Goal: Task Accomplishment & Management: Manage account settings

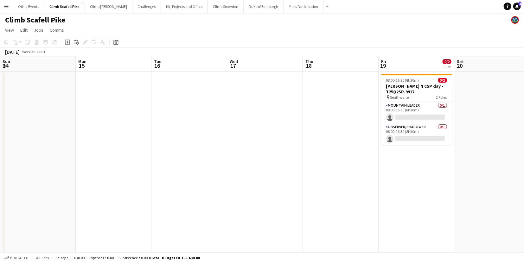
scroll to position [0, 179]
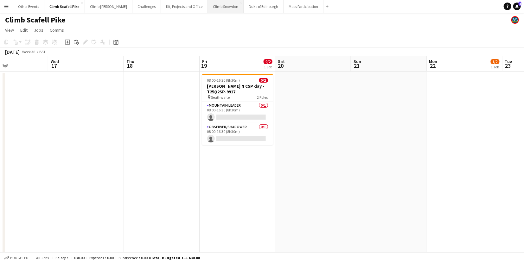
click at [208, 7] on button "Climb Snowdon Close" at bounding box center [226, 6] width 36 height 12
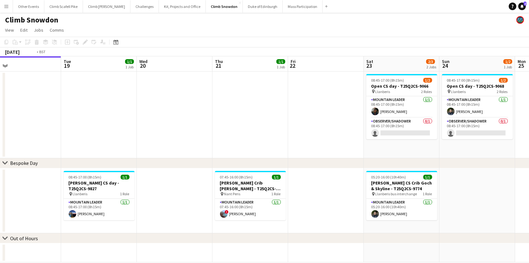
drag, startPoint x: 407, startPoint y: 106, endPoint x: 290, endPoint y: 128, distance: 119.2
click at [182, 122] on app-calendar-viewport "Fri 15 Sat 16 Sun 17 1/2 1 Job Mon 18 Tue 19 1/1 1 Job Wed 20 Thu 21 1/1 1 Job …" at bounding box center [264, 159] width 529 height 206
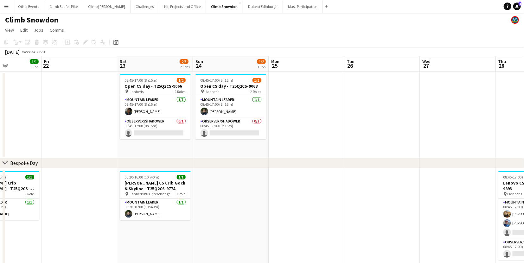
drag, startPoint x: 388, startPoint y: 122, endPoint x: 218, endPoint y: 143, distance: 171.4
click at [196, 141] on app-calendar-viewport "Tue 19 1/1 1 Job Wed 20 Thu 21 1/1 1 Job Fri 22 Sat 23 2/3 2 Jobs Sun 24 1/2 1 …" at bounding box center [262, 179] width 524 height 246
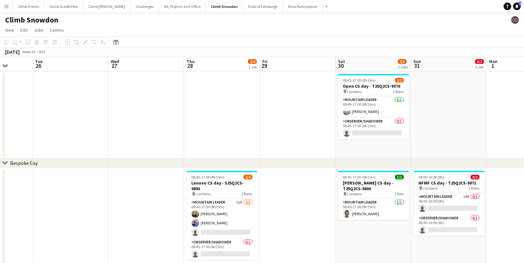
drag, startPoint x: 360, startPoint y: 142, endPoint x: 138, endPoint y: 165, distance: 223.2
click at [126, 164] on div "chevron-right Bespoke Day chevron-right Out of Hours Sat 23 2/3 2 Jobs Sun 24 1…" at bounding box center [262, 179] width 524 height 246
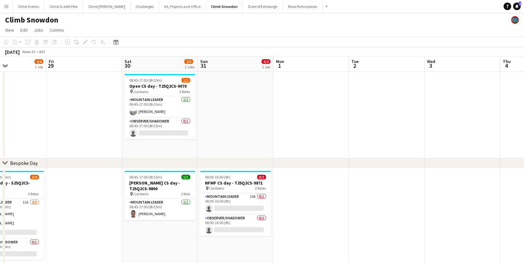
drag, startPoint x: 337, startPoint y: 132, endPoint x: 226, endPoint y: 150, distance: 112.9
click at [229, 149] on app-calendar-viewport "Mon 25 Tue 26 Wed 27 Thu 28 2/4 1 Job Fri 29 Sat 30 2/3 2 Jobs Sun 31 0/2 1 Job…" at bounding box center [262, 179] width 524 height 246
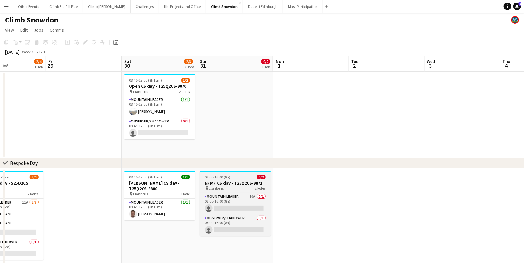
click at [222, 183] on h3 "NFMF CS day - T25Q2CS-9871" at bounding box center [235, 183] width 71 height 6
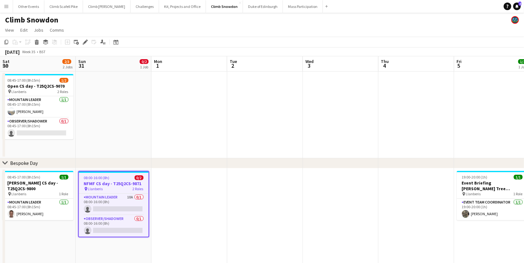
scroll to position [0, 234]
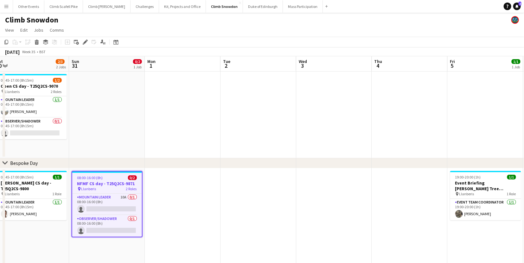
drag, startPoint x: 249, startPoint y: 151, endPoint x: 211, endPoint y: 151, distance: 38.0
click at [108, 209] on app-card-role "Mountain Leader 10A 0/1 08:00-16:00 (8h) single-neutral-actions" at bounding box center [107, 205] width 70 height 22
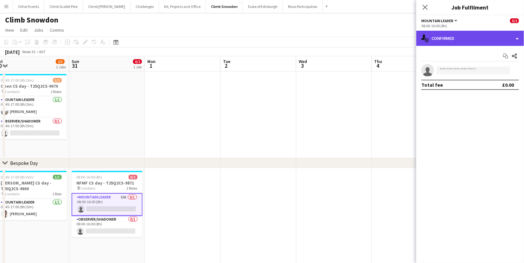
click at [461, 37] on div "single-neutral-actions-check-2 Confirmed" at bounding box center [470, 38] width 108 height 15
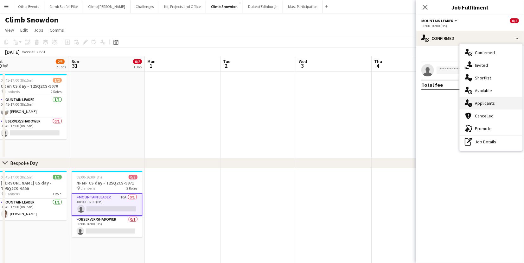
click at [485, 101] on div "single-neutral-actions-information Applicants" at bounding box center [491, 103] width 63 height 13
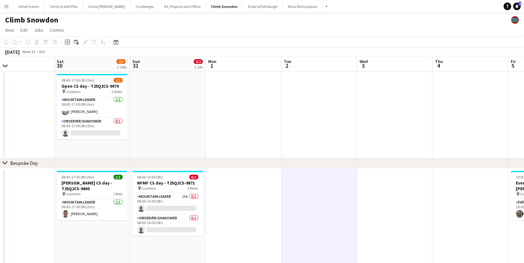
scroll to position [0, 162]
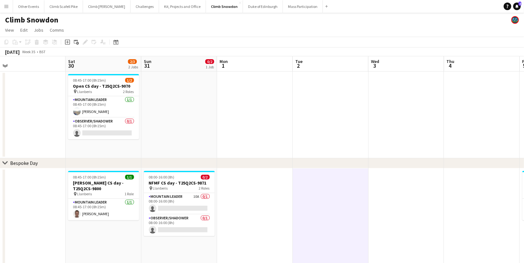
drag, startPoint x: 201, startPoint y: 124, endPoint x: 274, endPoint y: 116, distance: 73.0
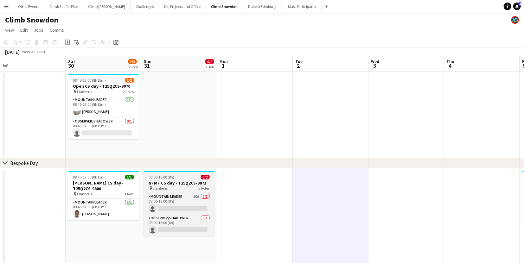
click at [166, 184] on h3 "NFMF CS day - T25Q2CS-9871" at bounding box center [179, 183] width 71 height 6
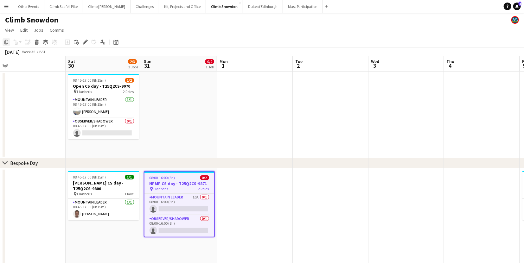
click at [6, 44] on icon at bounding box center [6, 42] width 4 height 4
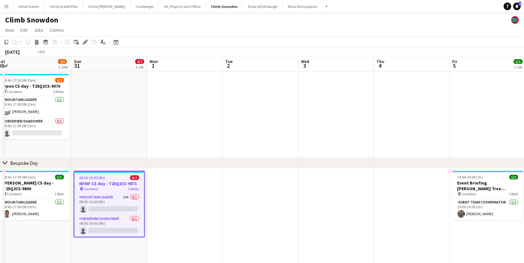
drag, startPoint x: 424, startPoint y: 125, endPoint x: 186, endPoint y: 136, distance: 238.8
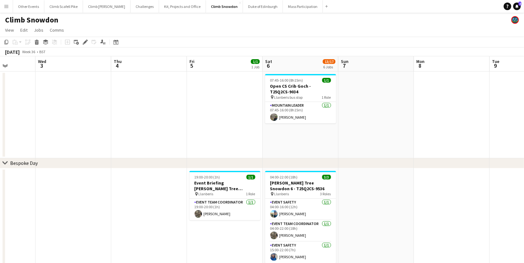
drag, startPoint x: 293, startPoint y: 128, endPoint x: 274, endPoint y: 142, distance: 23.7
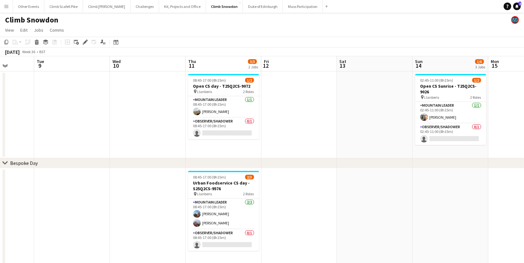
scroll to position [0, 219]
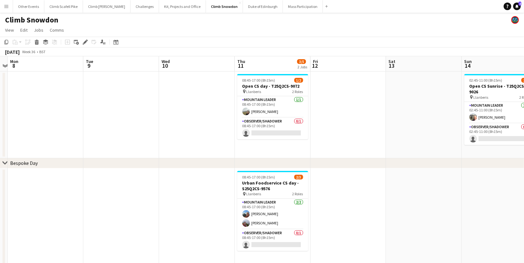
drag, startPoint x: 369, startPoint y: 128, endPoint x: 209, endPoint y: 154, distance: 161.5
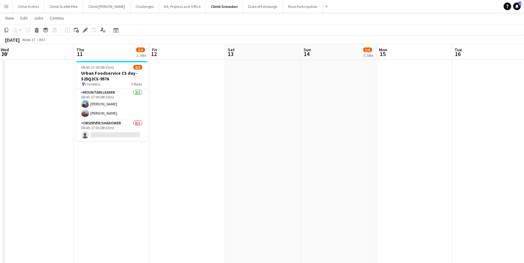
scroll to position [0, 231]
drag, startPoint x: 395, startPoint y: 171, endPoint x: 279, endPoint y: 177, distance: 116.0
click at [277, 183] on app-calendar-viewport "Sun 7 Mon 8 Tue 9 Wed 10 Thu 11 3/5 2 Jobs Fri 12 Sat 13 Sun 14 1/6 3 Jobs Mon …" at bounding box center [262, 211] width 524 height 592
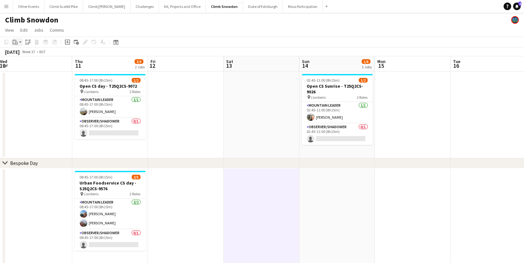
click at [17, 41] on icon "Paste" at bounding box center [15, 42] width 5 height 5
click at [25, 63] on link "Paste with crew Command Shift V" at bounding box center [42, 65] width 50 height 6
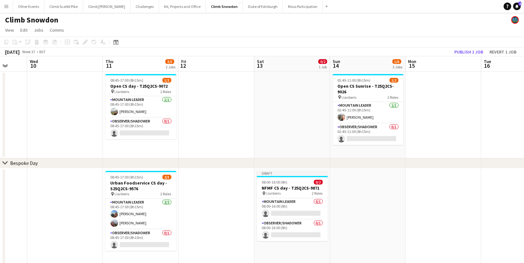
drag, startPoint x: 170, startPoint y: 182, endPoint x: 171, endPoint y: 148, distance: 34.5
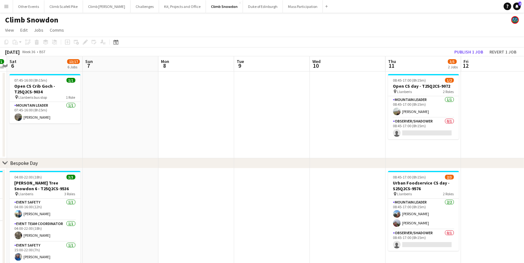
drag, startPoint x: 101, startPoint y: 139, endPoint x: 273, endPoint y: 131, distance: 172.5
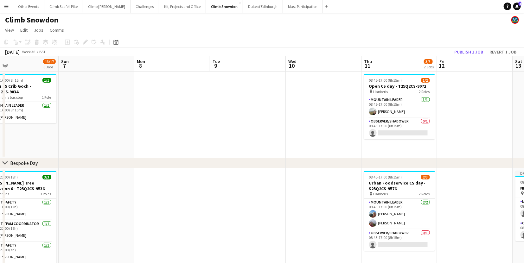
drag, startPoint x: 121, startPoint y: 131, endPoint x: 355, endPoint y: 120, distance: 234.0
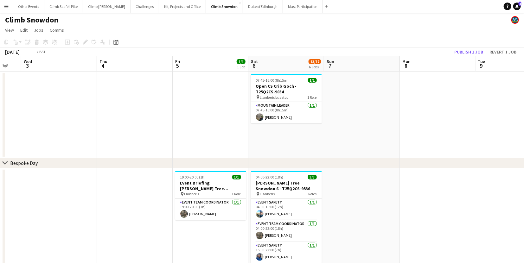
drag, startPoint x: 319, startPoint y: 127, endPoint x: 332, endPoint y: 120, distance: 15.4
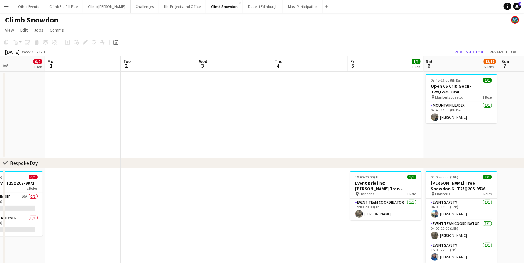
drag, startPoint x: 136, startPoint y: 127, endPoint x: 335, endPoint y: 129, distance: 198.9
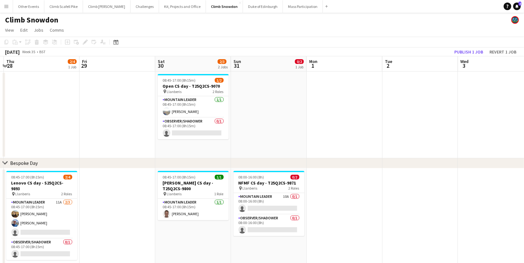
scroll to position [0, 165]
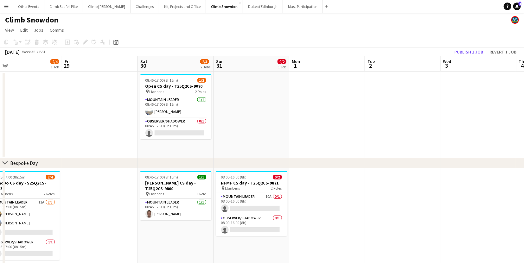
drag, startPoint x: 172, startPoint y: 112, endPoint x: 231, endPoint y: 100, distance: 59.9
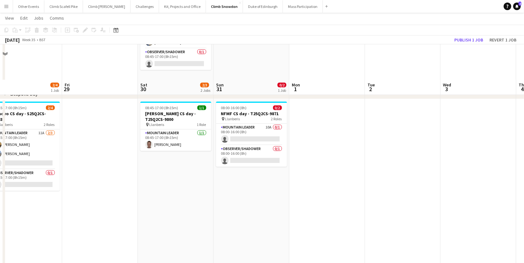
scroll to position [5, 0]
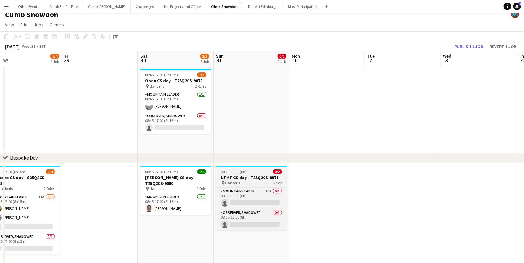
click at [244, 173] on span "08:00-16:00 (8h)" at bounding box center [234, 171] width 26 height 5
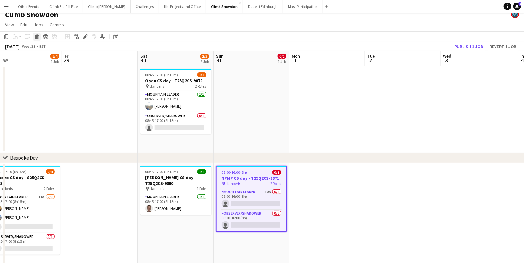
click at [36, 34] on icon at bounding box center [37, 35] width 4 height 2
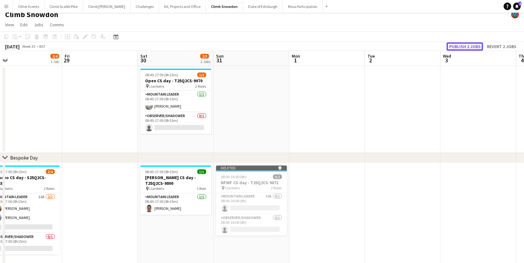
click at [468, 46] on button "Publish 2 jobs" at bounding box center [465, 46] width 36 height 8
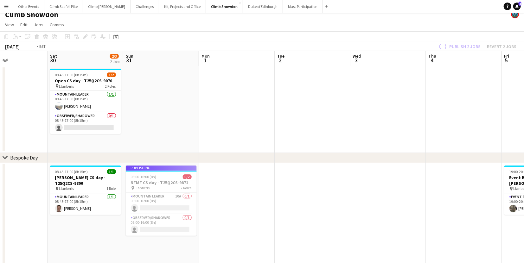
drag, startPoint x: 246, startPoint y: 121, endPoint x: 153, endPoint y: 137, distance: 94.1
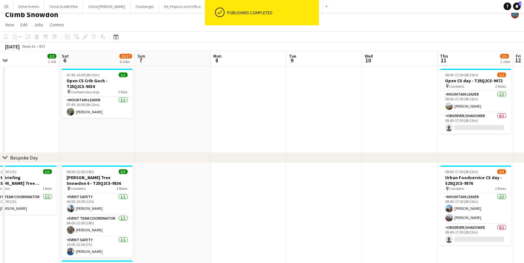
drag, startPoint x: 404, startPoint y: 114, endPoint x: 85, endPoint y: 154, distance: 321.7
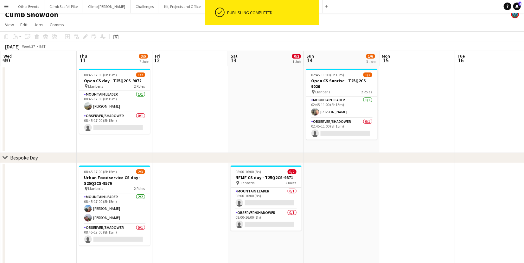
drag, startPoint x: 311, startPoint y: 122, endPoint x: -8, endPoint y: 178, distance: 323.8
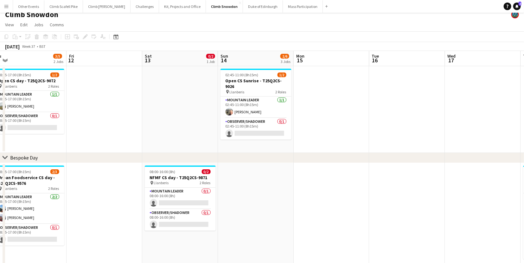
drag, startPoint x: 297, startPoint y: 133, endPoint x: 182, endPoint y: 146, distance: 115.7
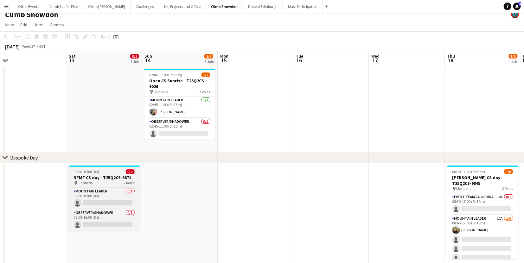
click at [99, 169] on div "08:00-16:00 (8h) 0/2" at bounding box center [104, 171] width 71 height 5
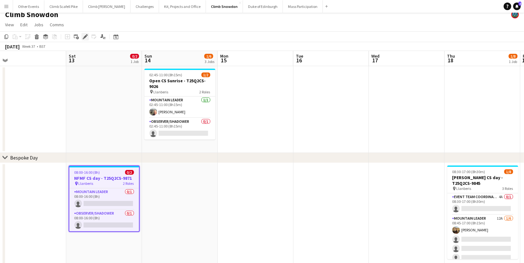
click at [85, 33] on div "Edit" at bounding box center [85, 37] width 8 height 8
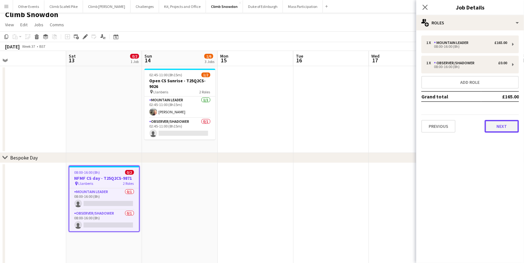
click at [497, 124] on button "Next" at bounding box center [502, 126] width 34 height 13
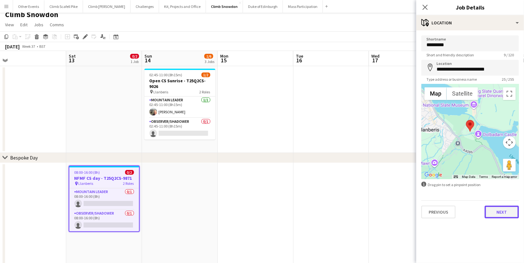
click at [500, 211] on button "Next" at bounding box center [502, 212] width 34 height 13
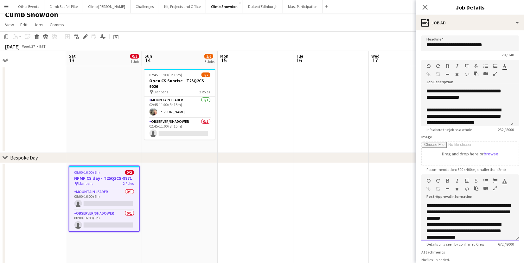
click at [477, 225] on div "**********" at bounding box center [464, 231] width 77 height 19
click at [481, 217] on div "**********" at bounding box center [469, 212] width 87 height 19
click at [478, 218] on div "**********" at bounding box center [467, 212] width 82 height 19
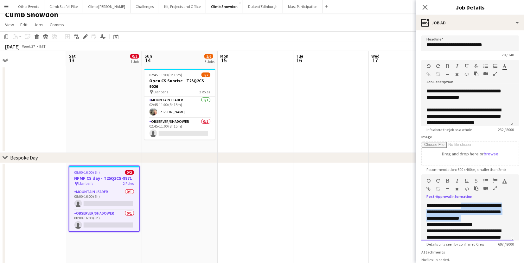
drag, startPoint x: 478, startPoint y: 218, endPoint x: 462, endPoint y: 207, distance: 18.8
click at [462, 207] on div "**********" at bounding box center [467, 212] width 82 height 19
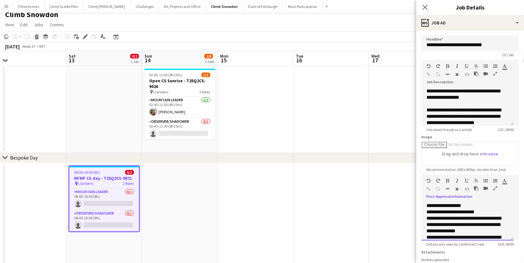
click at [490, 213] on div "**********" at bounding box center [467, 212] width 82 height 6
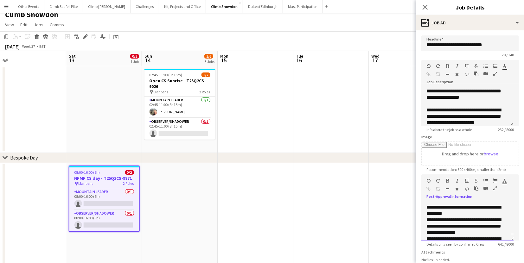
scroll to position [17, 0]
click at [483, 217] on div "**********" at bounding box center [464, 213] width 77 height 19
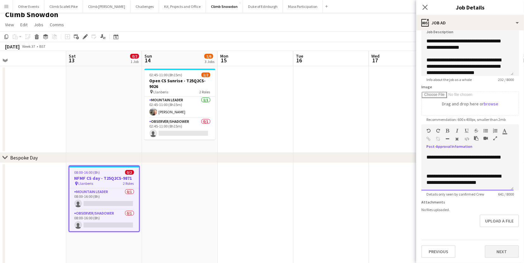
scroll to position [54, 0]
click at [496, 253] on button "Next" at bounding box center [502, 251] width 34 height 13
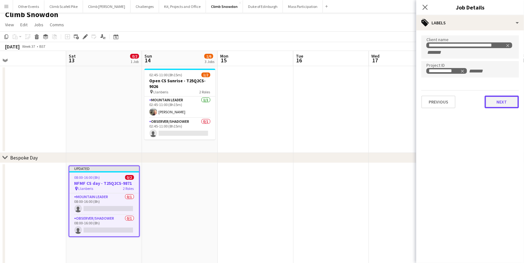
click at [498, 104] on button "Next" at bounding box center [502, 102] width 34 height 13
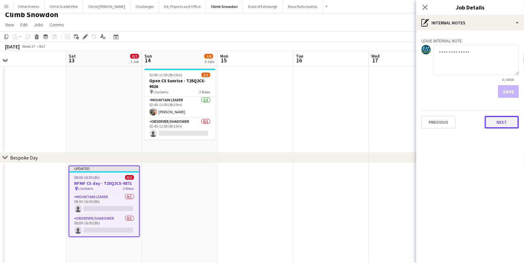
click at [498, 118] on button "Next" at bounding box center [502, 122] width 34 height 13
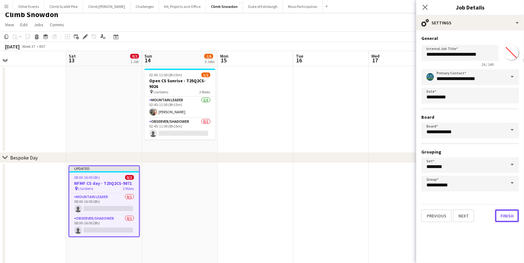
drag, startPoint x: 507, startPoint y: 212, endPoint x: 496, endPoint y: 132, distance: 80.6
click at [507, 212] on button "Finish" at bounding box center [507, 216] width 24 height 13
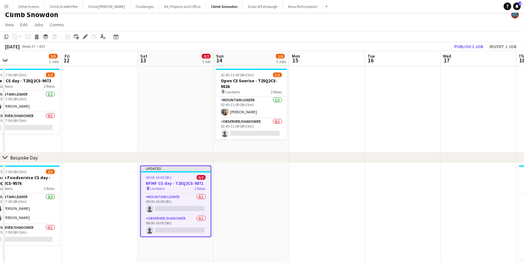
drag, startPoint x: 224, startPoint y: 201, endPoint x: 296, endPoint y: 191, distance: 72.5
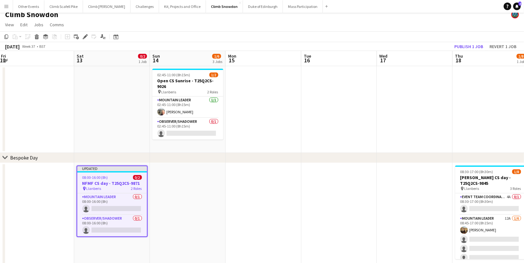
scroll to position [0, 231]
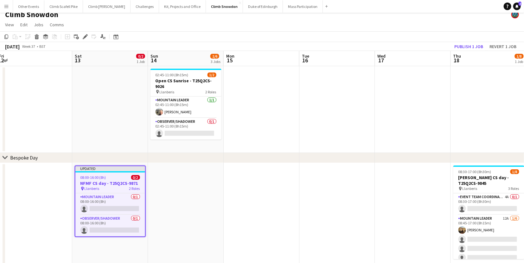
drag, startPoint x: 291, startPoint y: 191, endPoint x: 226, endPoint y: 193, distance: 65.9
click at [115, 181] on h3 "NFMF CS day - T25Q2CS-9871" at bounding box center [110, 184] width 70 height 6
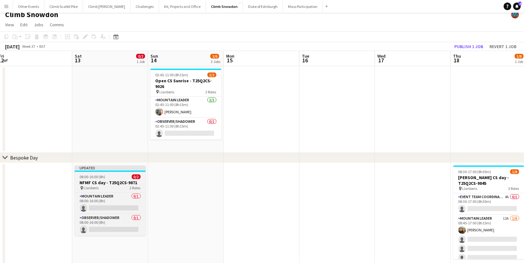
click at [111, 178] on div "08:00-16:00 (8h) 0/2" at bounding box center [110, 177] width 71 height 5
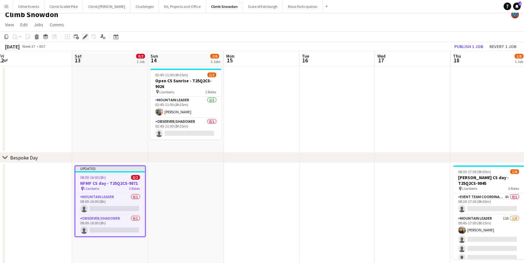
click at [85, 38] on icon "Edit" at bounding box center [85, 36] width 5 height 5
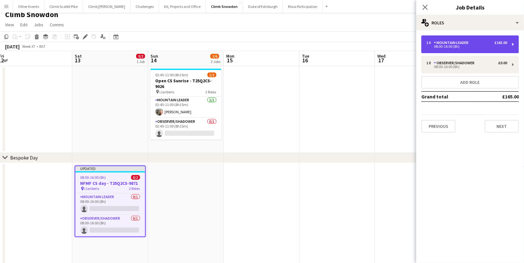
click at [455, 46] on div "08:00-16:00 (8h)" at bounding box center [466, 46] width 81 height 3
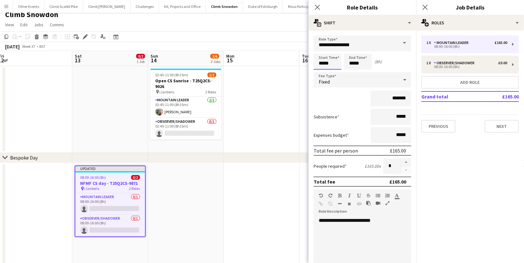
click at [321, 65] on input "*****" at bounding box center [328, 62] width 28 height 16
click at [324, 75] on div at bounding box center [321, 73] width 13 height 6
click at [334, 48] on div at bounding box center [333, 51] width 13 height 6
click at [336, 70] on div at bounding box center [333, 73] width 13 height 6
type input "*****"
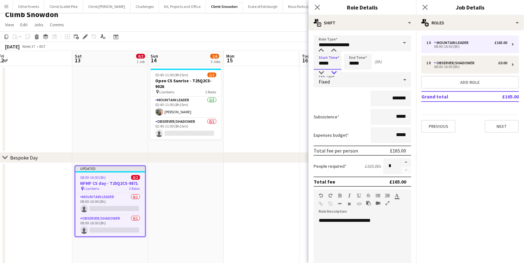
click at [336, 70] on div at bounding box center [333, 73] width 13 height 6
drag, startPoint x: 384, startPoint y: 245, endPoint x: 369, endPoint y: 242, distance: 15.1
click at [384, 245] on div "**********" at bounding box center [360, 256] width 92 height 76
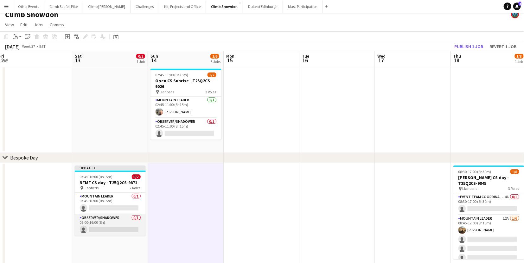
click at [106, 230] on app-card-role "Observer/Shadower 0/1 08:00-16:00 (8h) single-neutral-actions" at bounding box center [110, 225] width 71 height 22
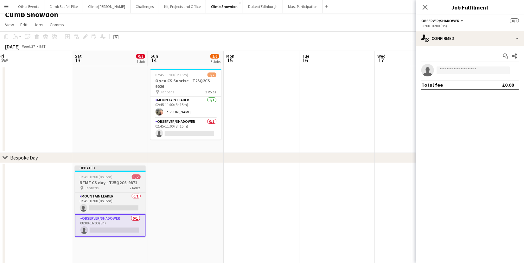
click at [100, 190] on div "pin Llanberis 2 Roles" at bounding box center [110, 188] width 71 height 5
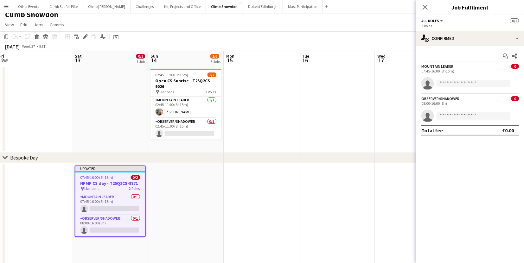
drag, startPoint x: 86, startPoint y: 34, endPoint x: 137, endPoint y: 38, distance: 50.6
click at [86, 34] on div "Edit" at bounding box center [85, 37] width 8 height 8
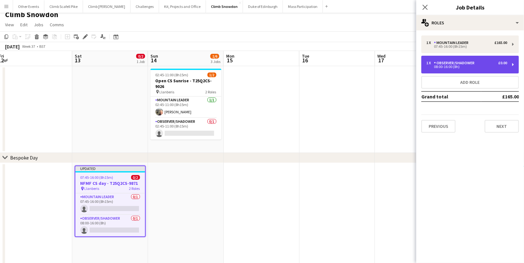
click at [435, 64] on div "Observer/Shadower" at bounding box center [455, 63] width 43 height 4
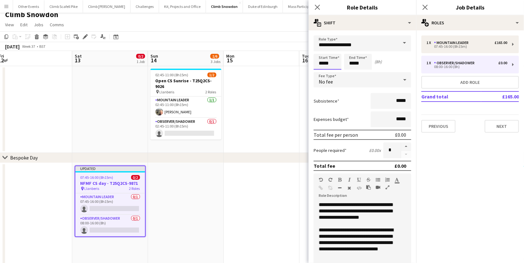
click at [324, 62] on input "*****" at bounding box center [328, 62] width 28 height 16
click at [322, 71] on div at bounding box center [321, 73] width 13 height 6
type input "*****"
click at [333, 72] on div at bounding box center [333, 73] width 13 height 6
click at [280, 128] on app-date-cell at bounding box center [262, 109] width 76 height 87
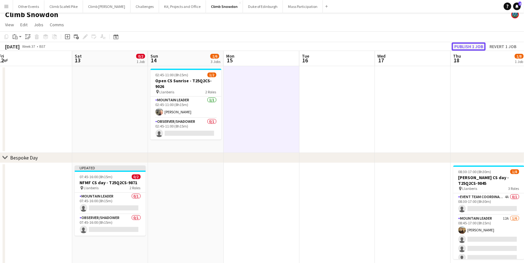
click at [468, 48] on button "Publish 1 job" at bounding box center [469, 46] width 34 height 8
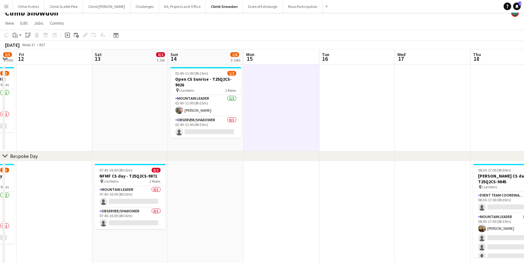
scroll to position [0, 140]
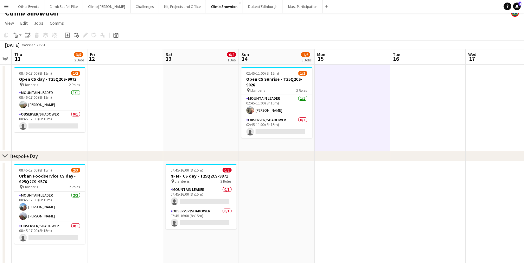
drag, startPoint x: 187, startPoint y: 206, endPoint x: 277, endPoint y: 187, distance: 92.7
